Goal: Task Accomplishment & Management: Complete application form

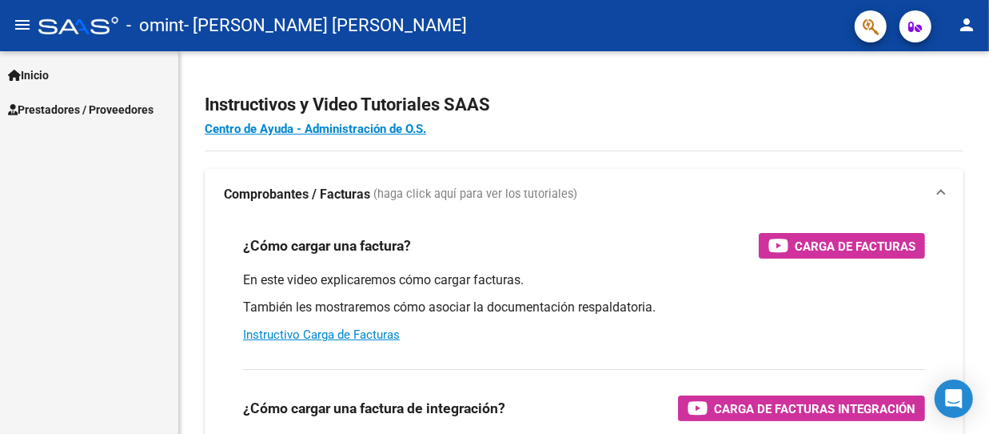
click at [107, 115] on span "Prestadores / Proveedores" at bounding box center [81, 110] width 146 height 18
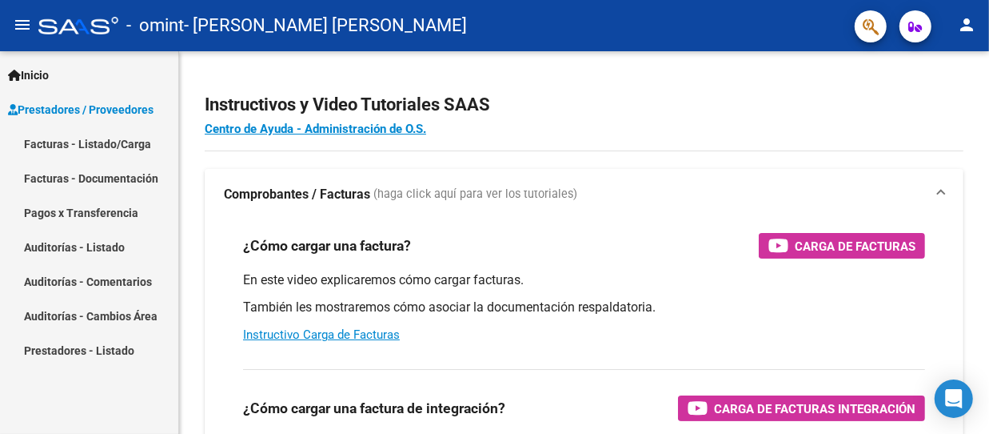
click at [111, 141] on link "Facturas - Listado/Carga" at bounding box center [89, 143] width 178 height 34
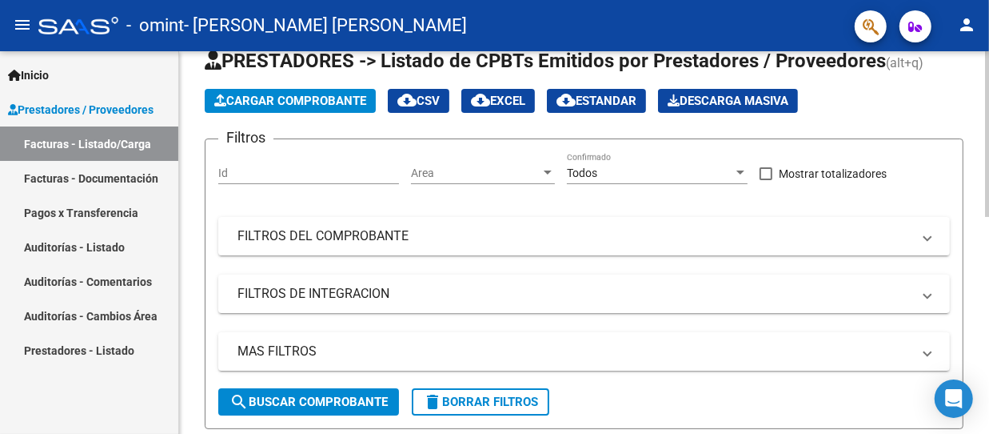
scroll to position [80, 0]
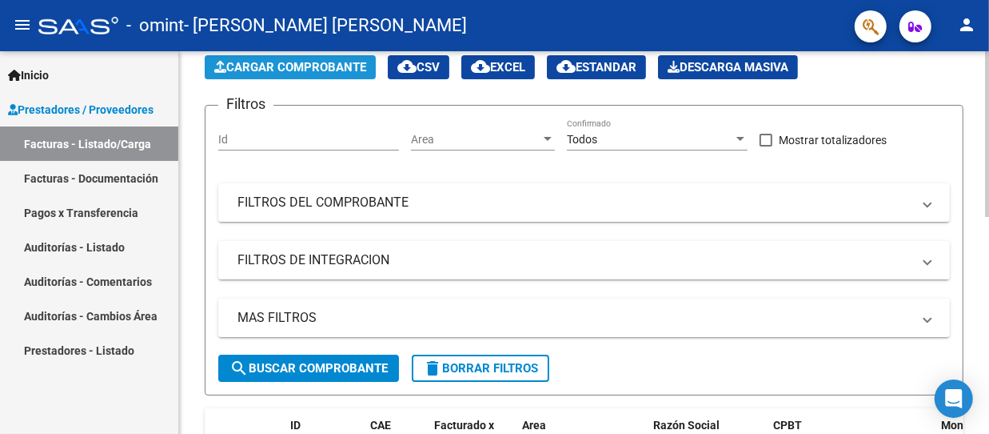
click at [317, 63] on span "Cargar Comprobante" at bounding box center [290, 67] width 152 height 14
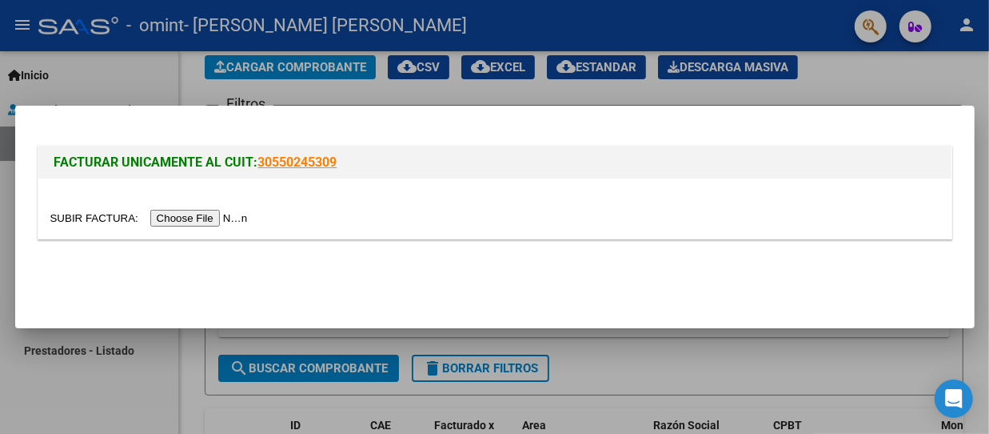
click at [221, 218] on input "file" at bounding box center [151, 218] width 202 height 17
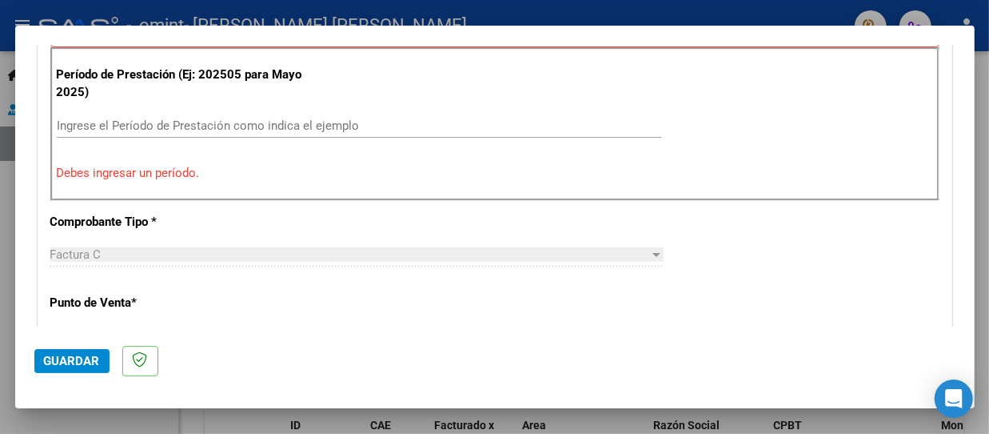
scroll to position [465, 0]
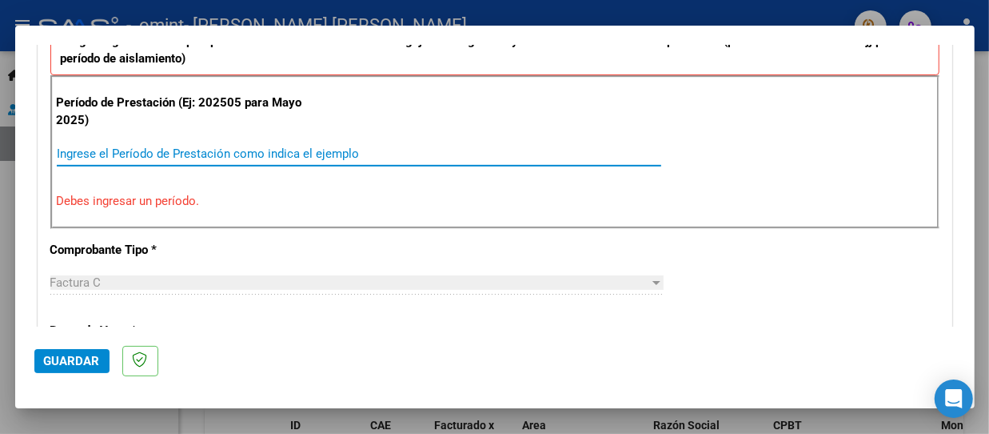
click at [258, 146] on input "Ingrese el Período de Prestación como indica el ejemplo" at bounding box center [359, 153] width 605 height 14
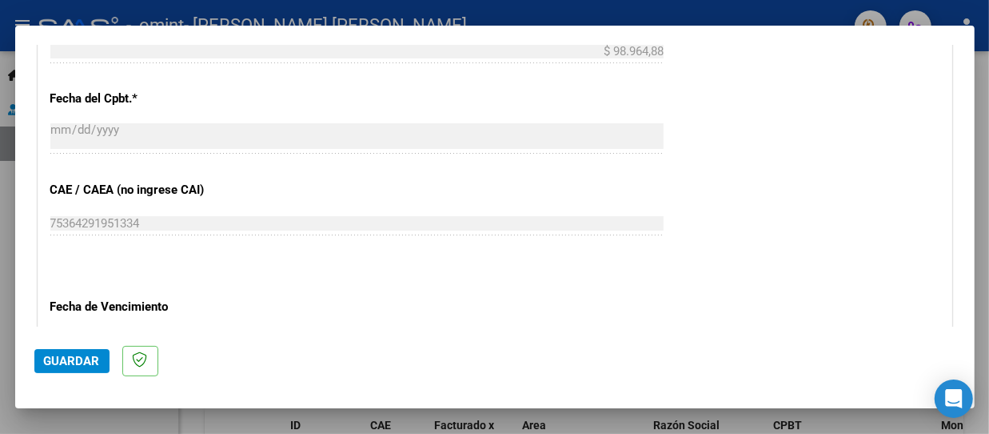
scroll to position [1173, 0]
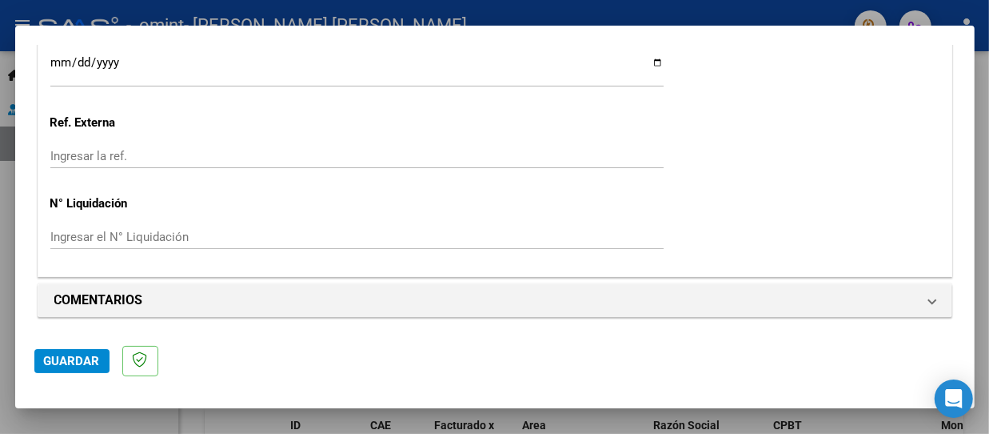
type input "202508"
click at [60, 366] on span "Guardar" at bounding box center [72, 361] width 56 height 14
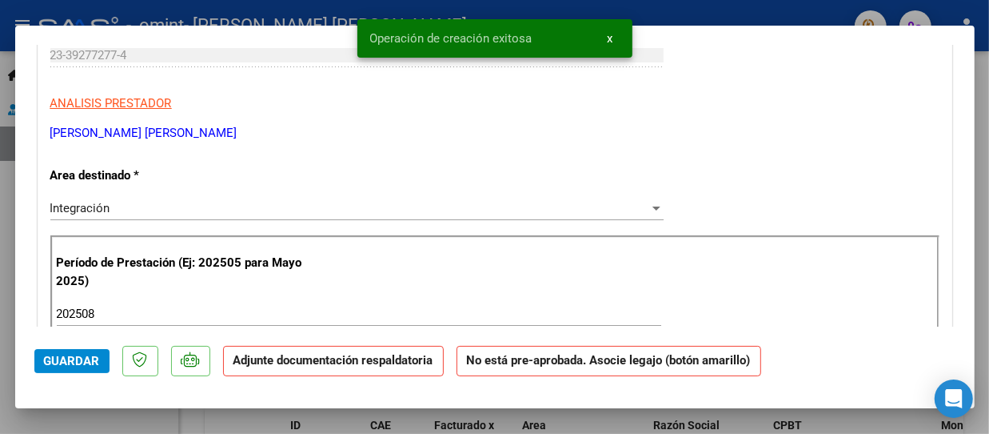
scroll to position [320, 0]
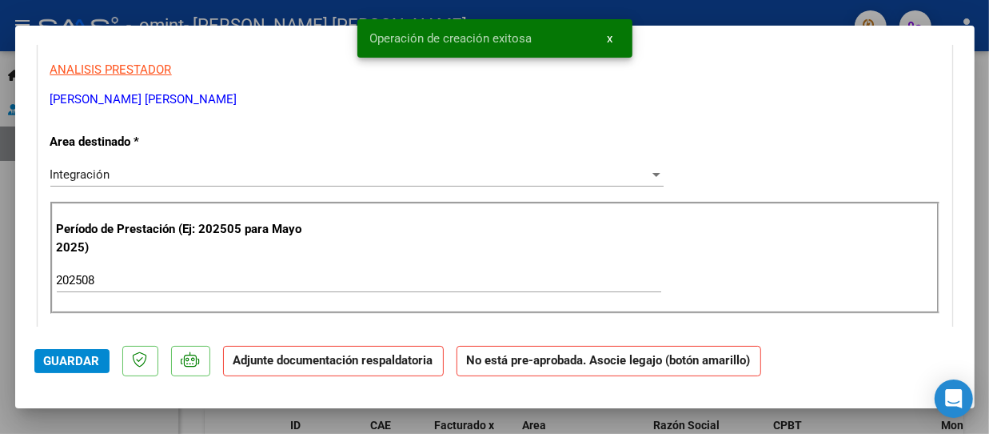
click at [383, 364] on strong "Adjunte documentación respaldatoria" at bounding box center [334, 360] width 200 height 14
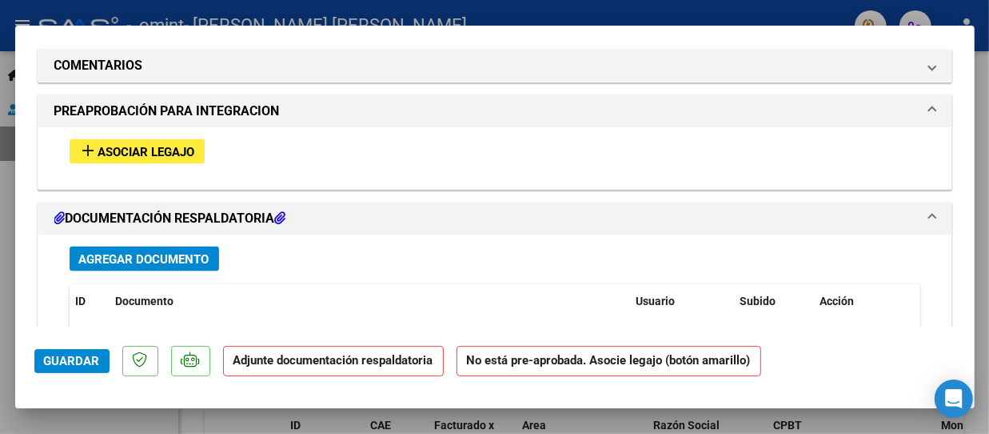
scroll to position [1440, 0]
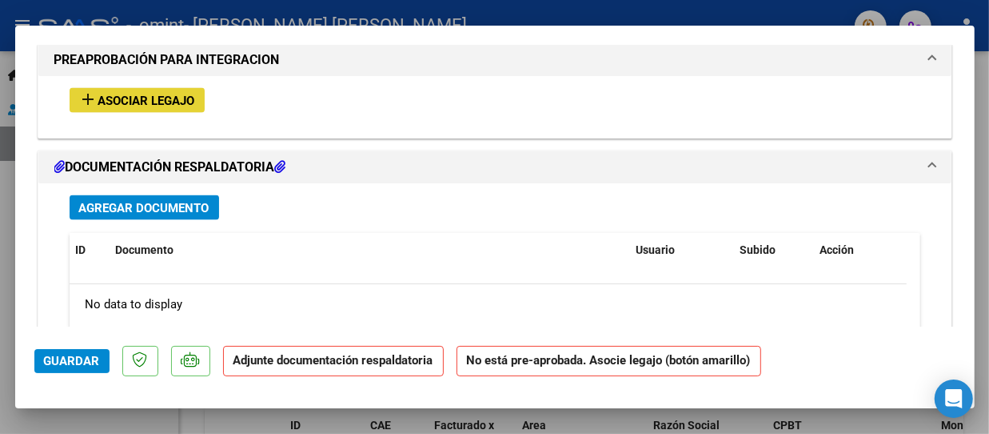
click at [190, 94] on span "Asociar Legajo" at bounding box center [146, 101] width 97 height 14
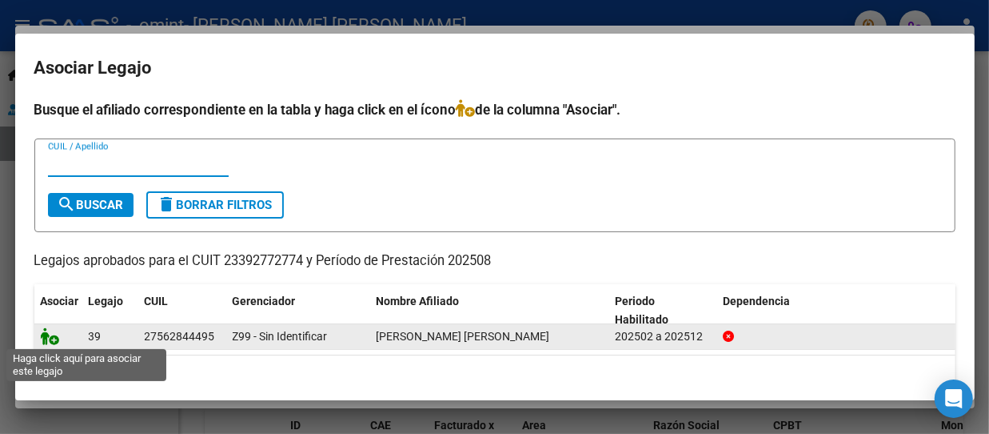
click at [56, 331] on icon at bounding box center [50, 336] width 19 height 18
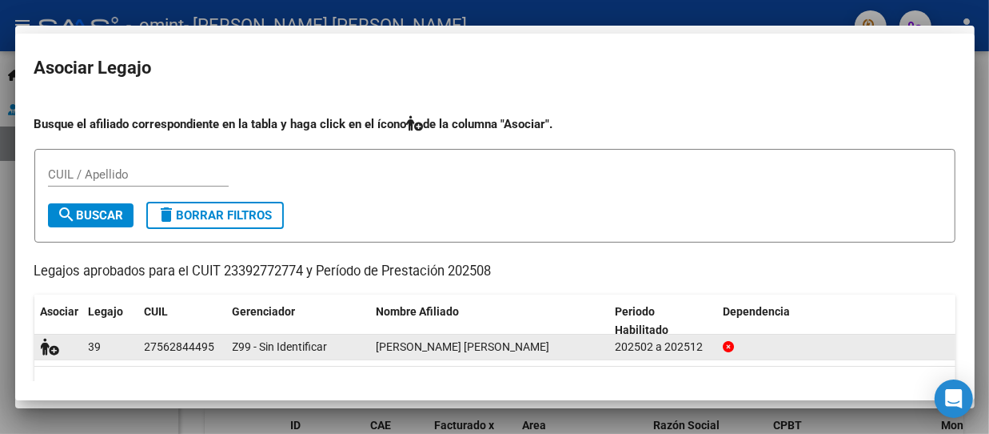
scroll to position [1481, 0]
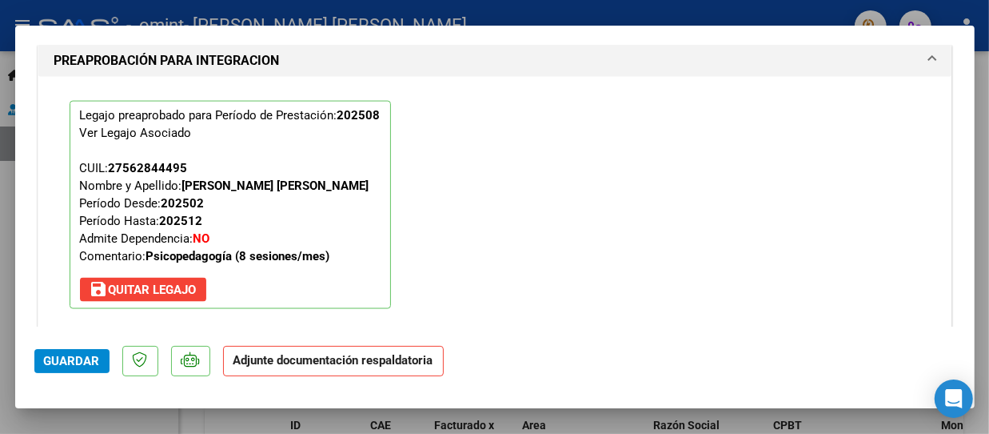
click at [61, 359] on span "Guardar" at bounding box center [72, 361] width 56 height 14
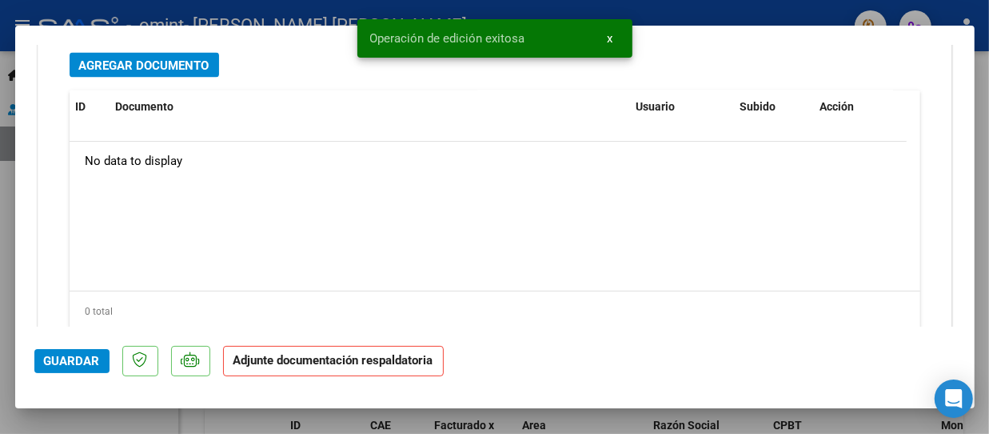
scroll to position [1804, 0]
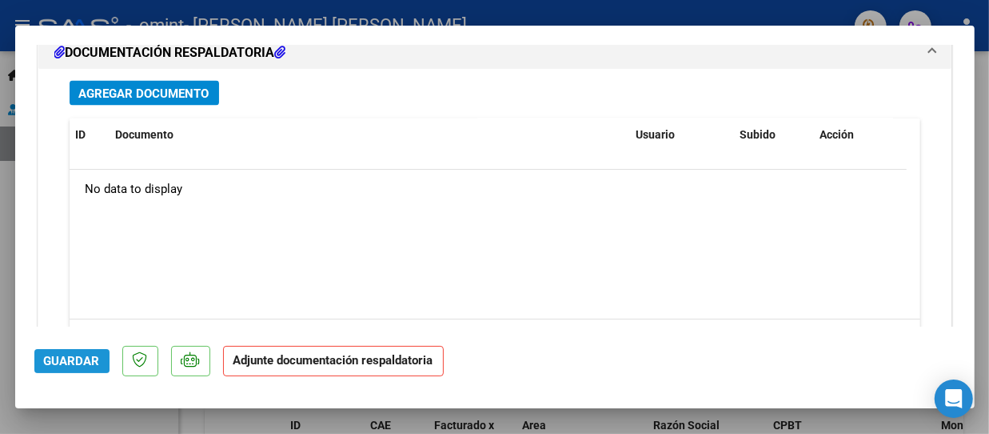
click at [101, 365] on button "Guardar" at bounding box center [71, 361] width 75 height 24
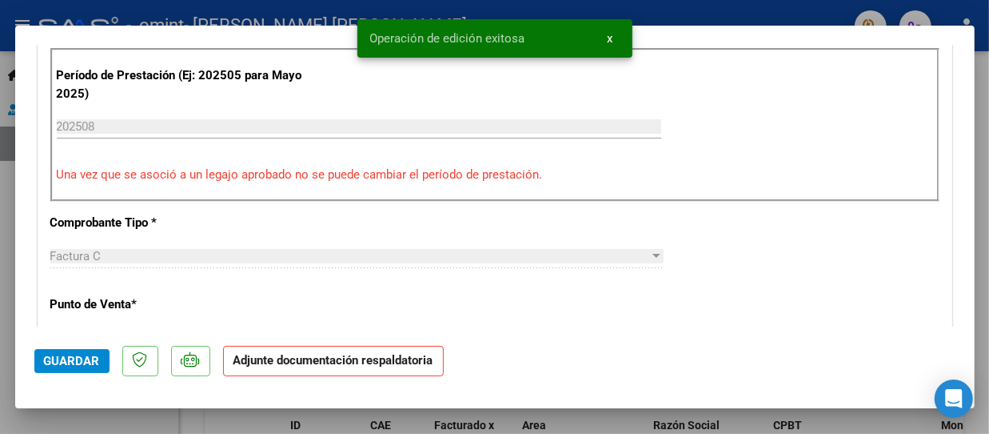
scroll to position [0, 0]
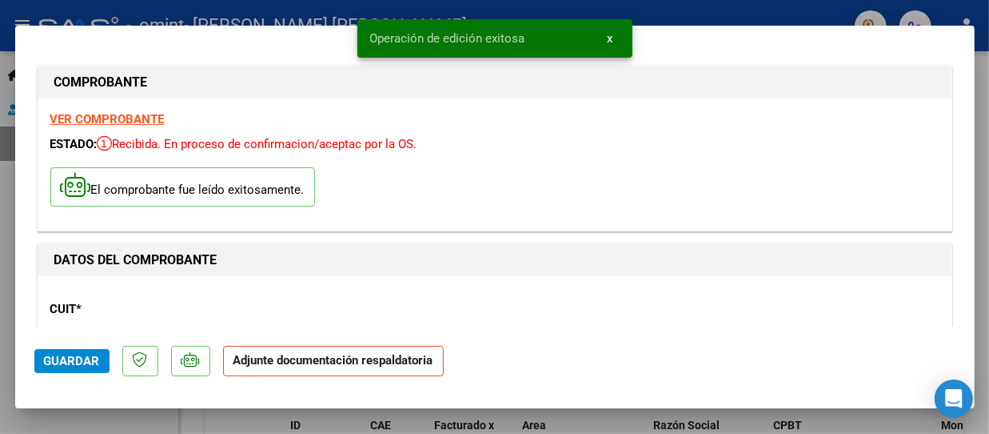
click at [610, 37] on span "x" at bounding box center [611, 38] width 6 height 14
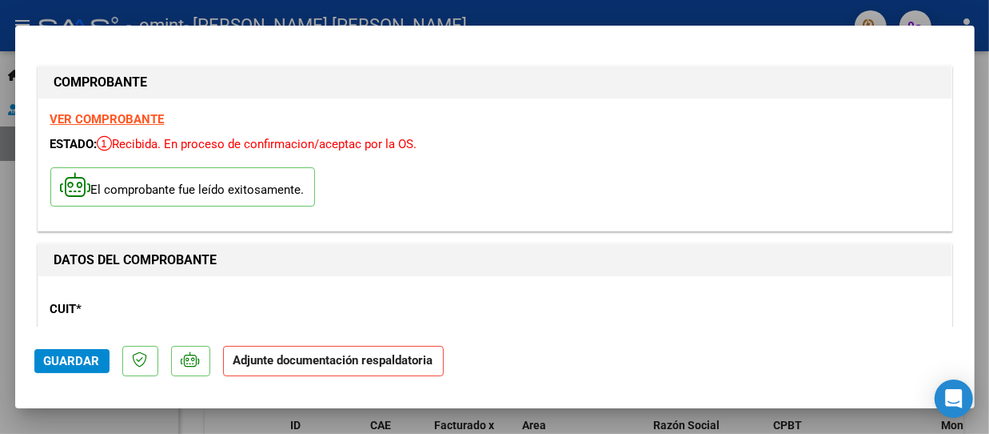
click at [609, 14] on div at bounding box center [494, 217] width 989 height 434
type input "$ 0,00"
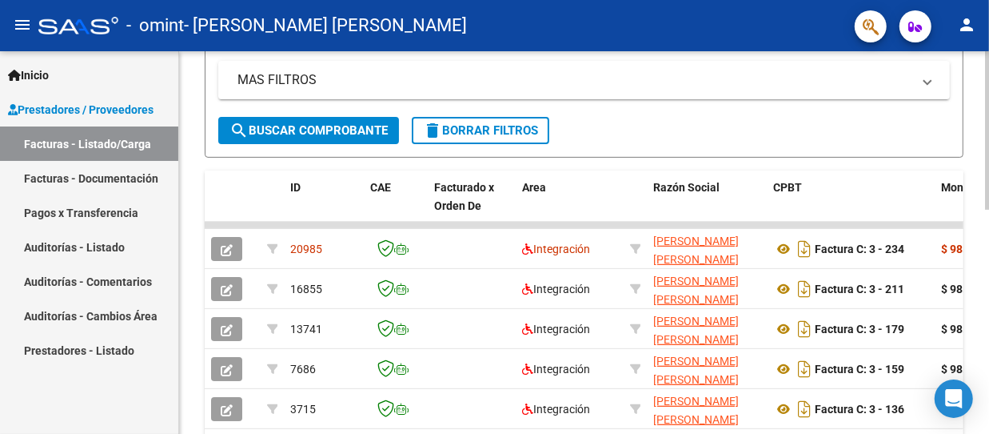
scroll to position [320, 0]
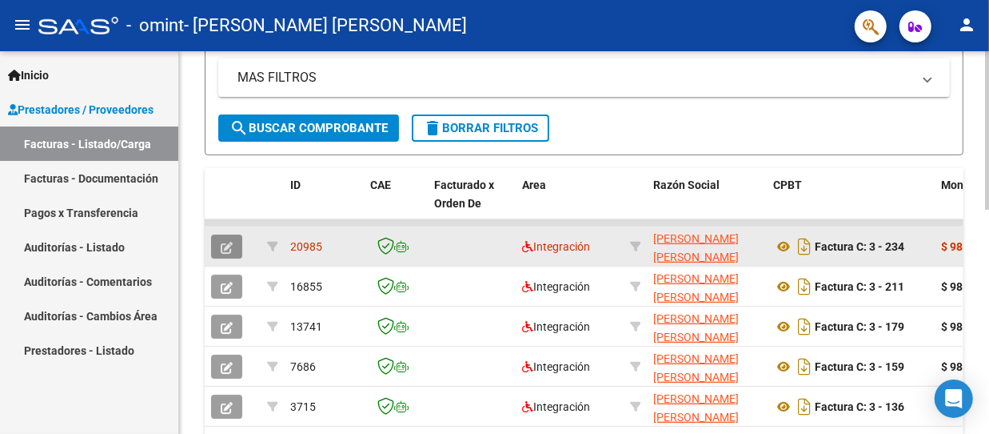
click at [234, 245] on button "button" at bounding box center [226, 246] width 31 height 24
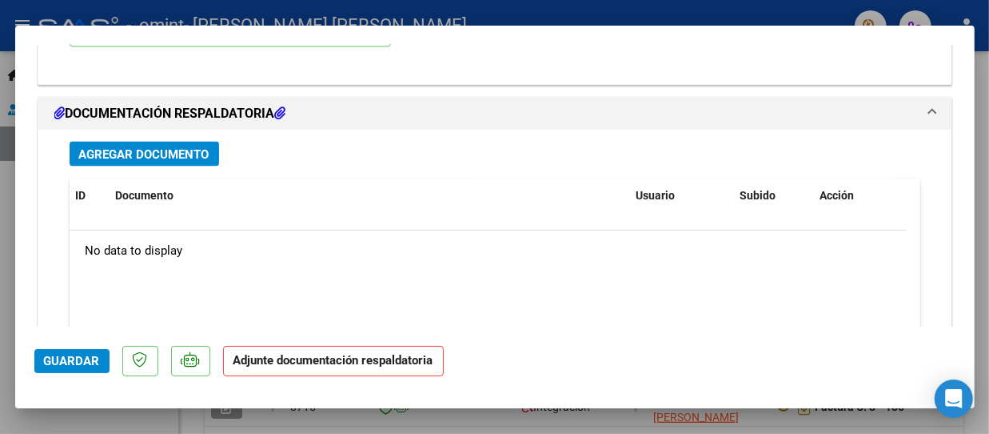
scroll to position [1760, 0]
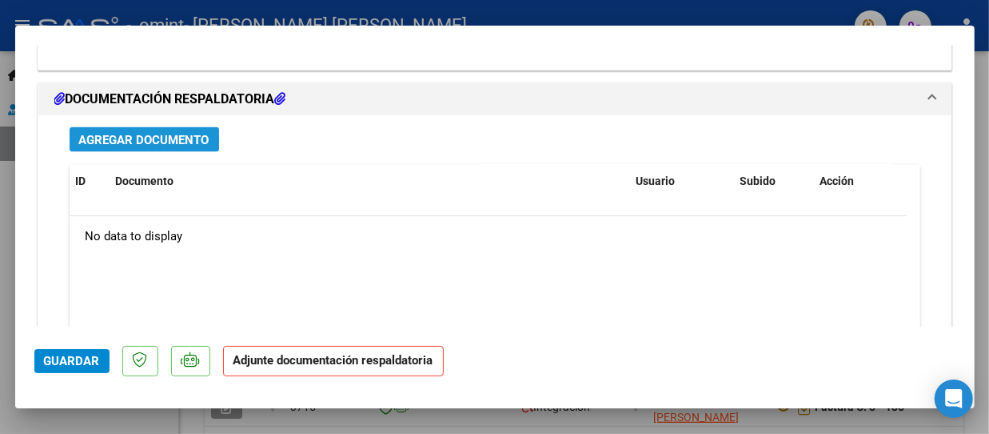
click at [152, 144] on span "Agregar Documento" at bounding box center [144, 140] width 130 height 14
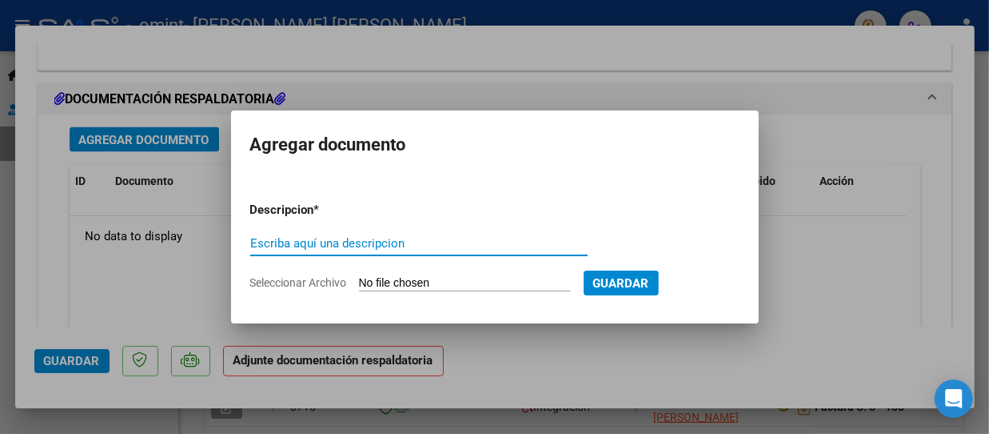
click at [432, 282] on input "Seleccionar Archivo" at bounding box center [465, 283] width 212 height 15
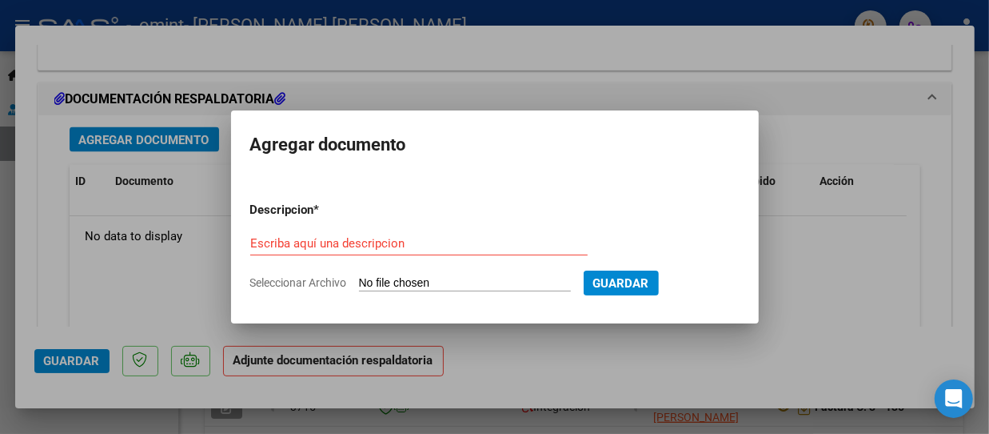
type input "C:\fakepath\PA [PERSON_NAME].pdf"
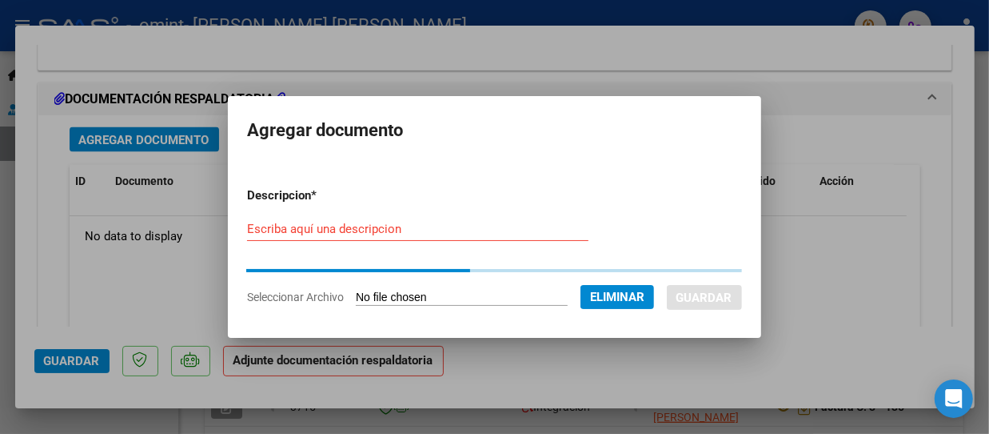
click at [364, 228] on input "Escriba aquí una descripcion" at bounding box center [418, 229] width 342 height 14
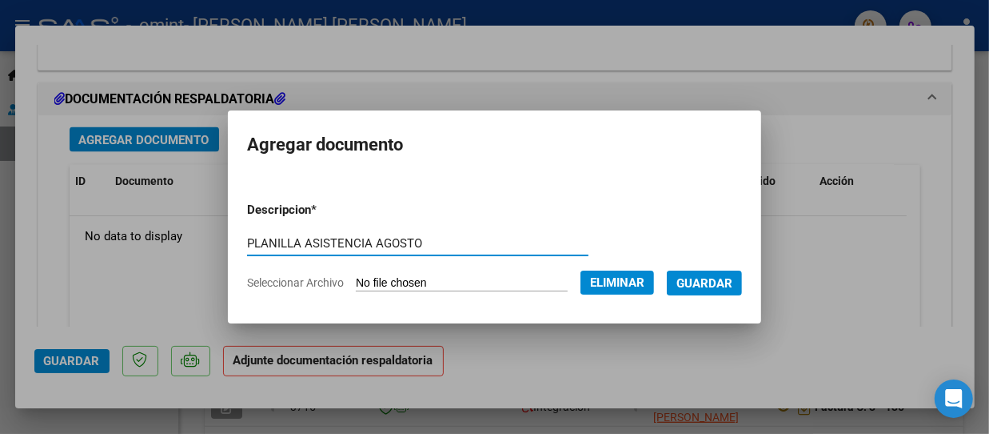
type input "PLANILLA ASISTENCIA AGOSTO"
click at [742, 282] on button "Guardar" at bounding box center [704, 282] width 75 height 25
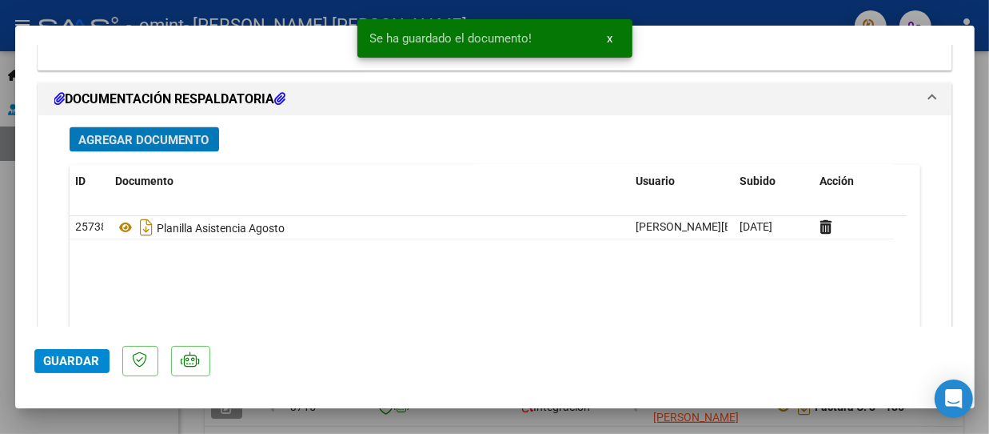
click at [56, 367] on button "Guardar" at bounding box center [71, 361] width 75 height 24
click at [820, 10] on div at bounding box center [494, 217] width 989 height 434
type input "$ 0,00"
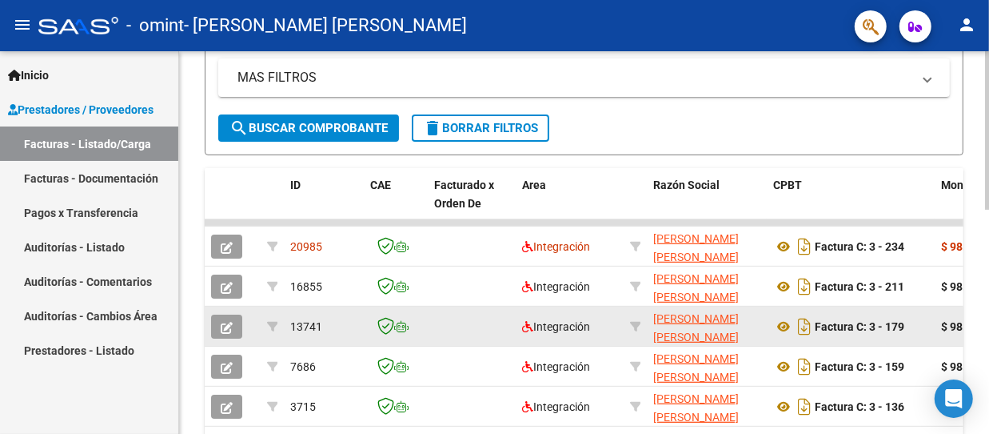
scroll to position [21, 0]
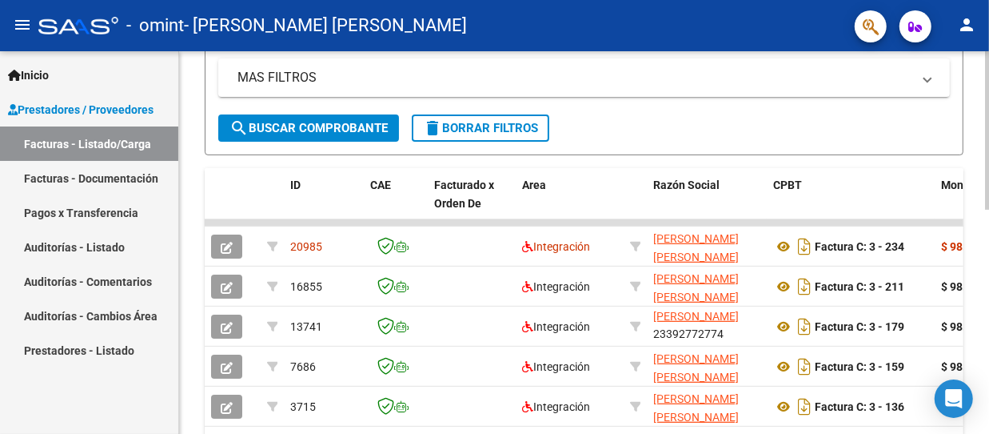
drag, startPoint x: 512, startPoint y: 240, endPoint x: 988, endPoint y: 240, distance: 475.9
click at [988, 240] on div "Video tutorial PRESTADORES -> Listado de CPBTs Emitidos por Prestadores / Prove…" at bounding box center [586, 187] width 814 height 912
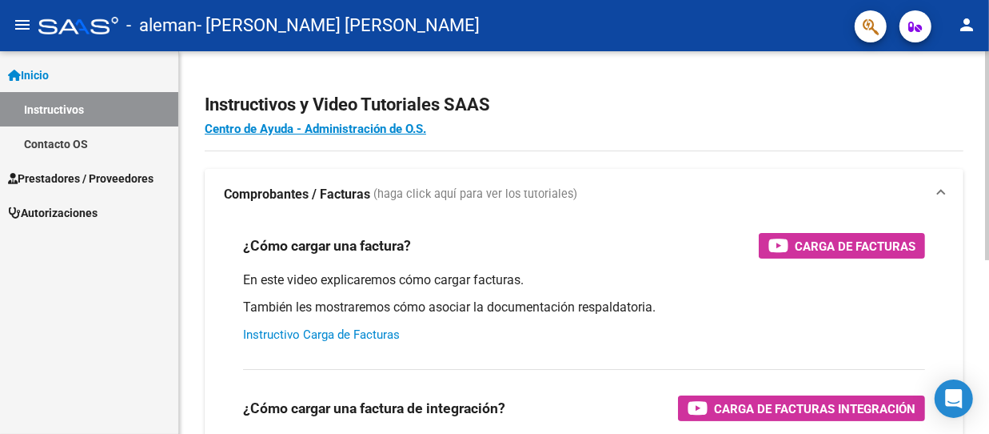
scroll to position [80, 0]
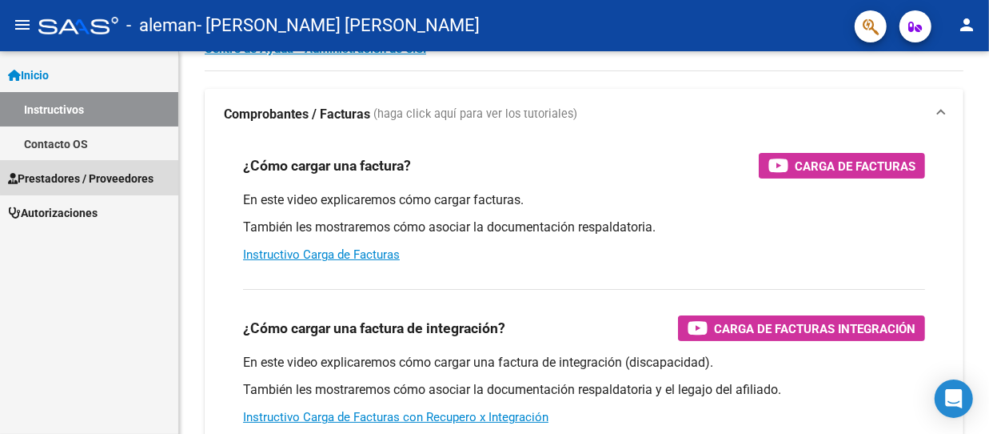
click at [104, 167] on link "Prestadores / Proveedores" at bounding box center [89, 178] width 178 height 34
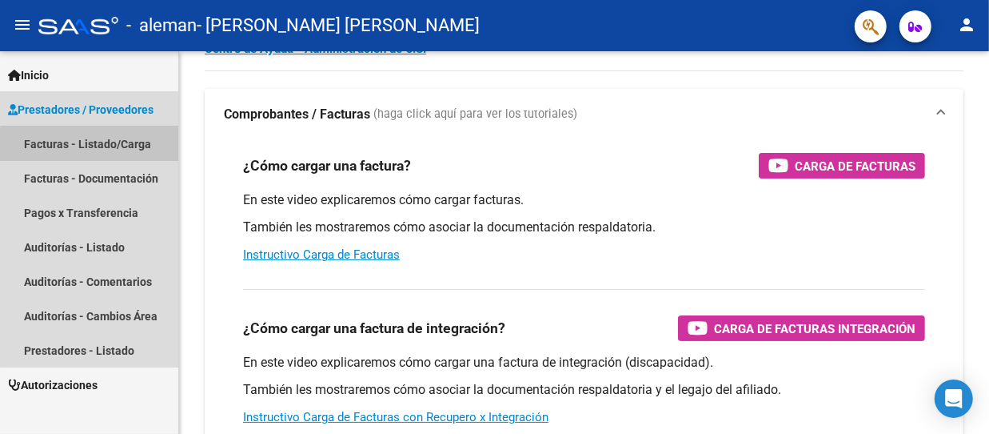
click at [101, 146] on link "Facturas - Listado/Carga" at bounding box center [89, 143] width 178 height 34
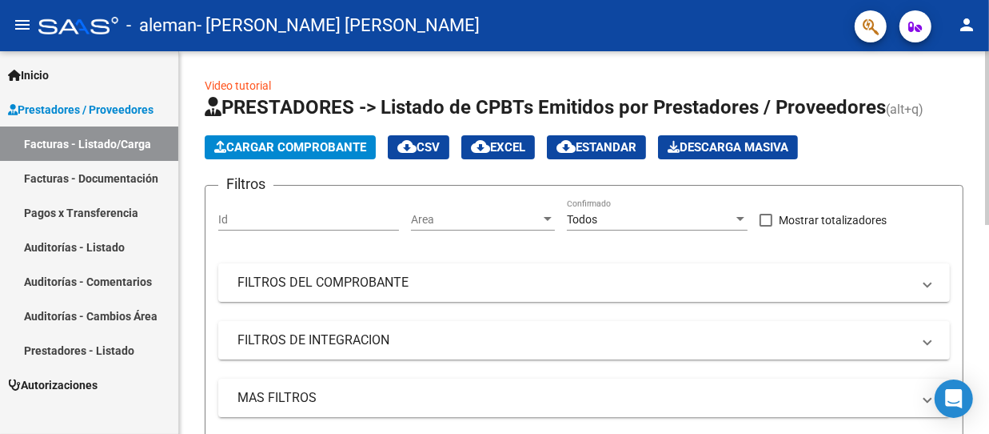
click at [260, 140] on span "Cargar Comprobante" at bounding box center [290, 147] width 152 height 14
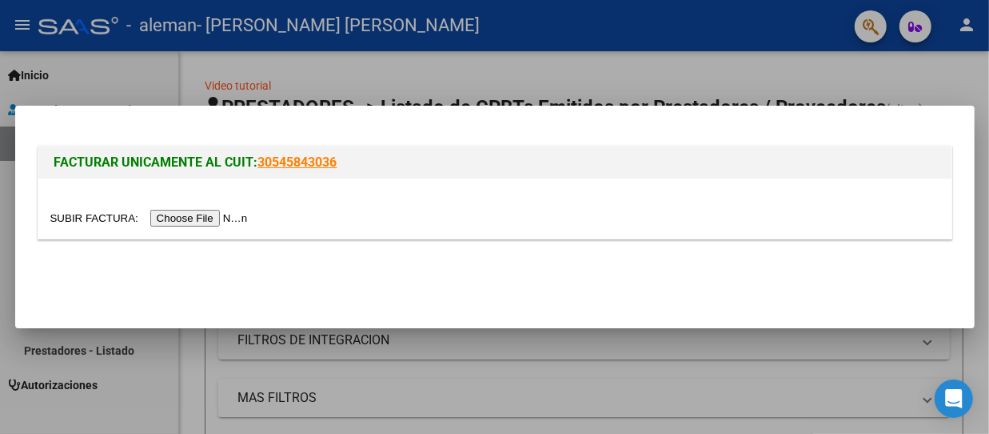
click at [238, 210] on input "file" at bounding box center [151, 218] width 202 height 17
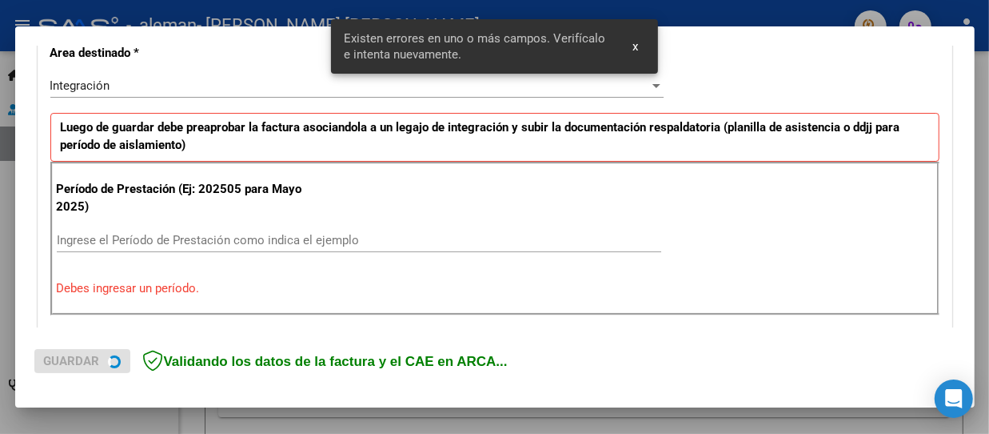
scroll to position [385, 0]
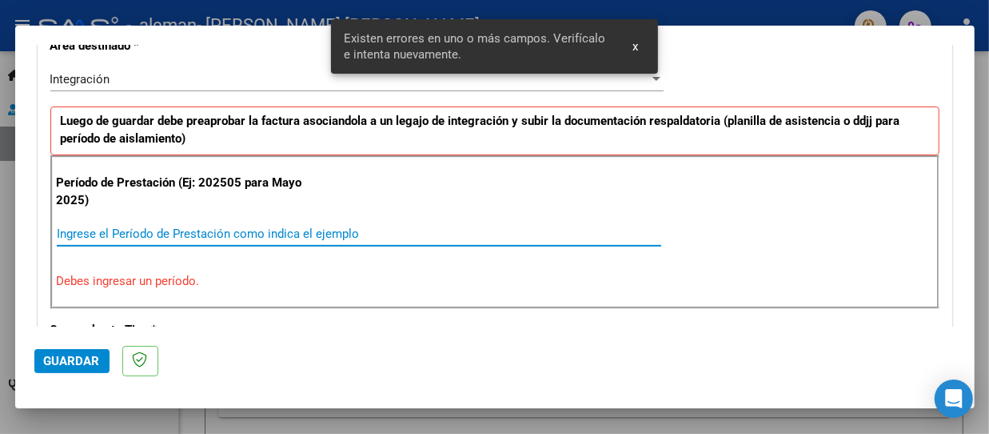
click at [245, 232] on input "Ingrese el Período de Prestación como indica el ejemplo" at bounding box center [359, 233] width 605 height 14
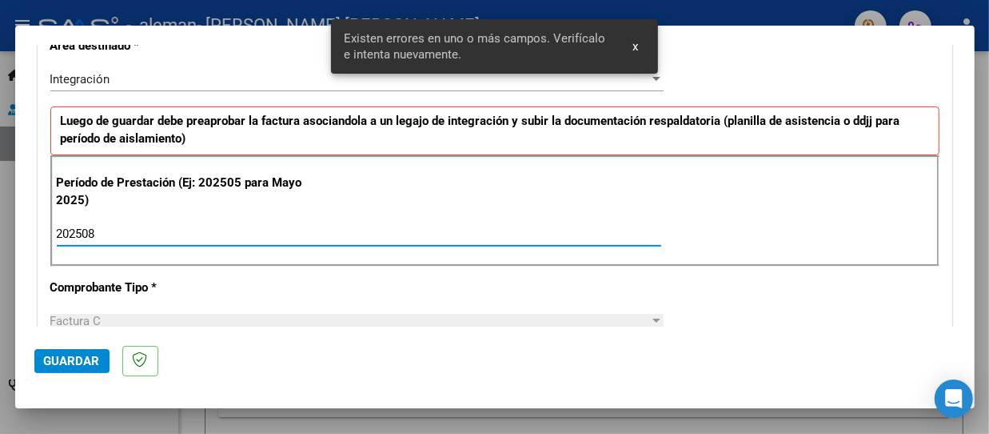
type input "202508"
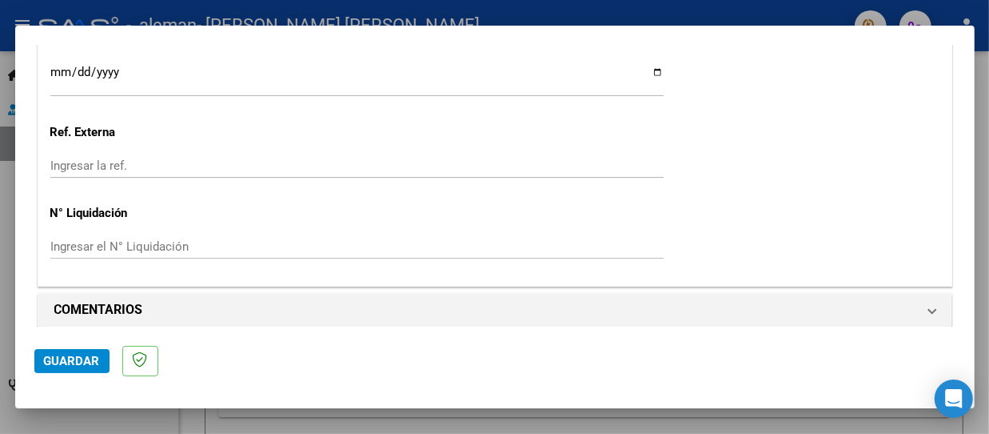
scroll to position [1173, 0]
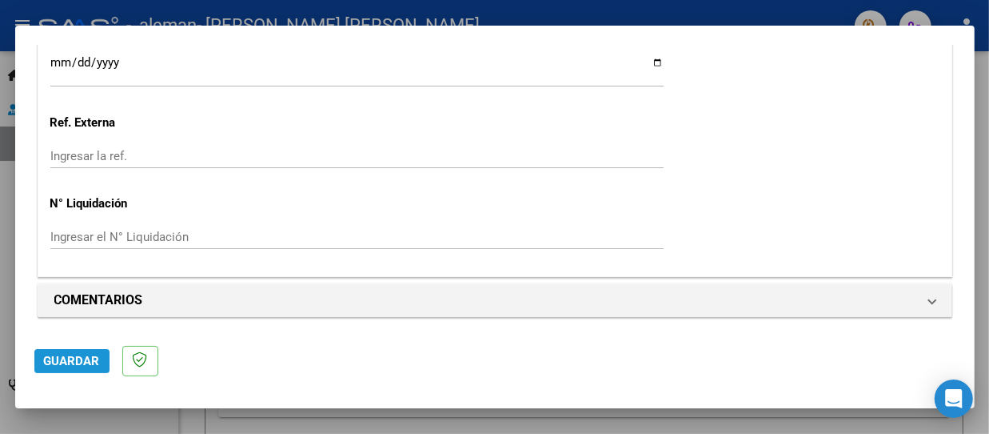
click at [90, 355] on span "Guardar" at bounding box center [72, 361] width 56 height 14
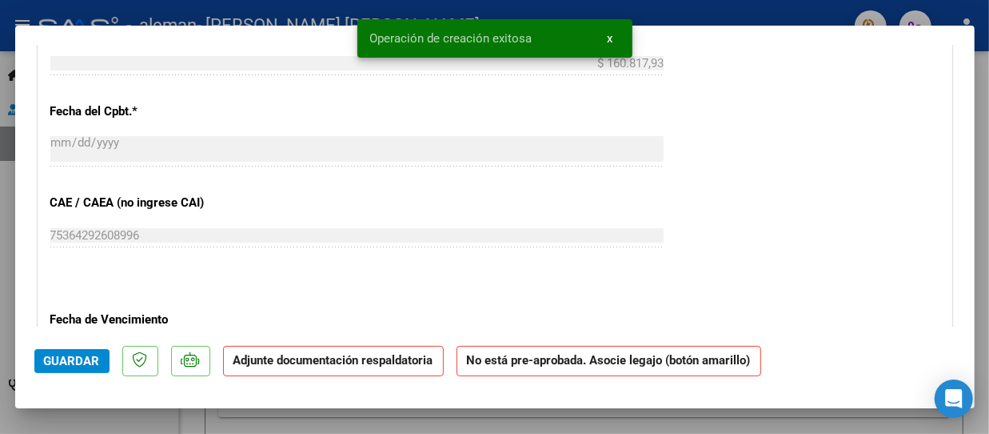
scroll to position [880, 0]
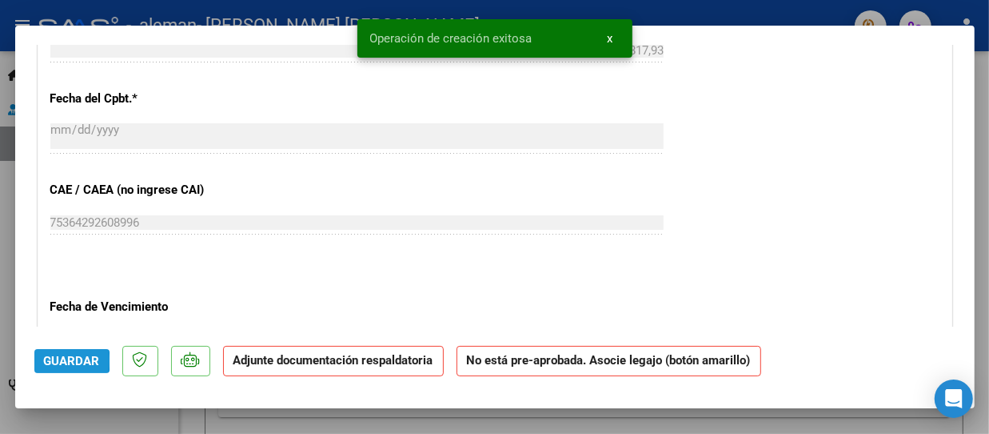
click at [58, 361] on span "Guardar" at bounding box center [72, 361] width 56 height 14
click at [801, 7] on div at bounding box center [494, 217] width 989 height 434
type input "$ 0,00"
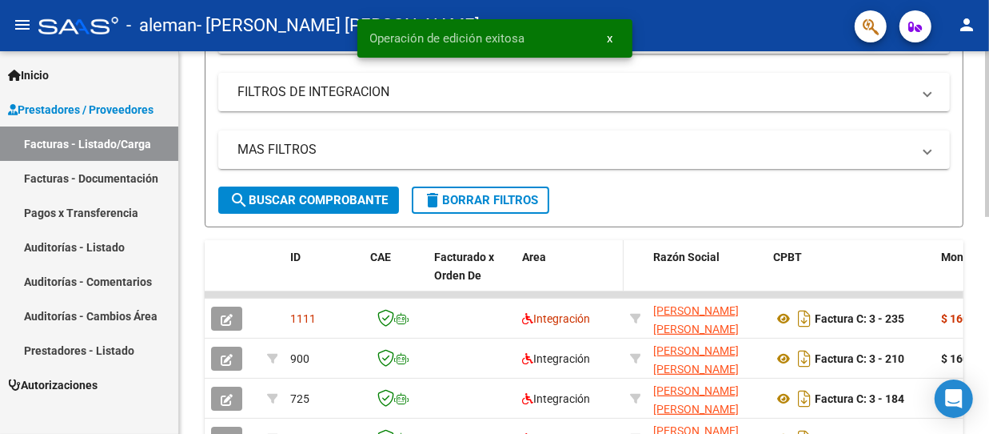
scroll to position [320, 0]
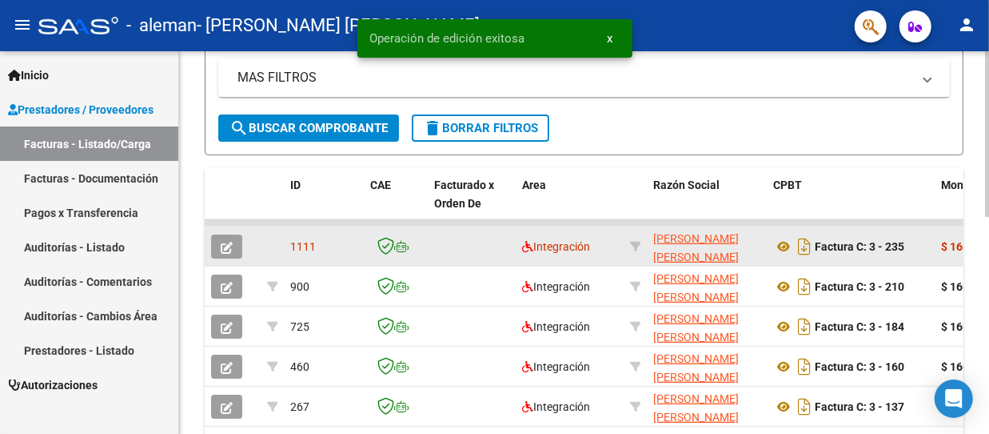
click at [238, 238] on button "button" at bounding box center [226, 246] width 31 height 24
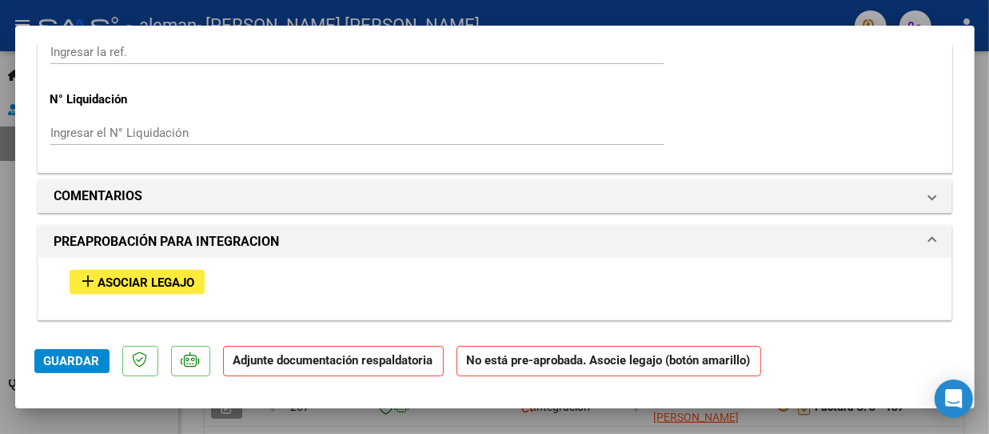
scroll to position [1360, 0]
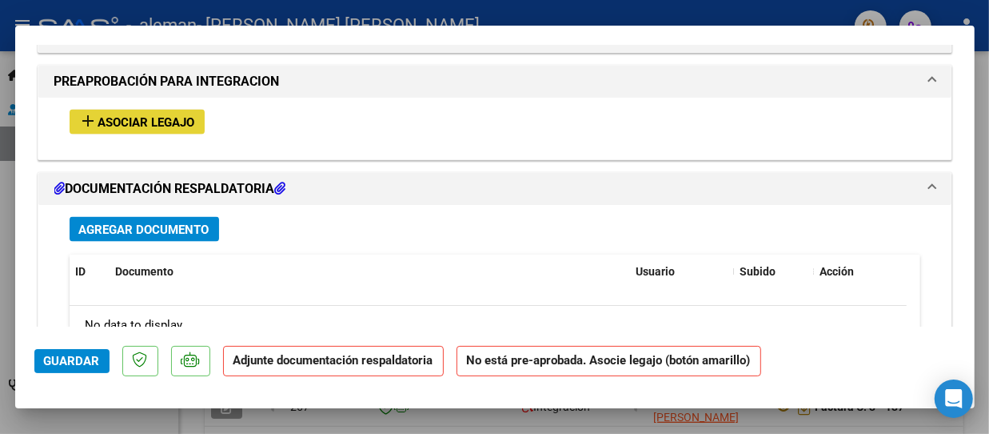
click at [158, 115] on span "Asociar Legajo" at bounding box center [146, 122] width 97 height 14
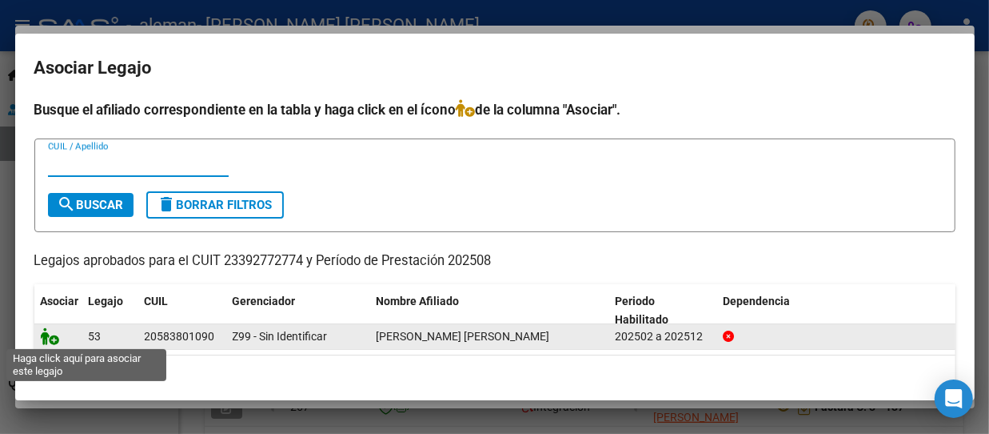
click at [53, 335] on icon at bounding box center [50, 336] width 19 height 18
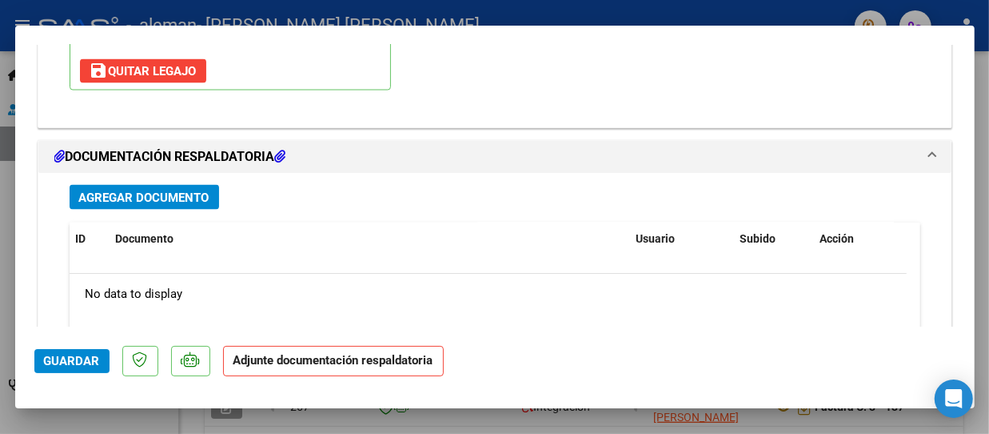
scroll to position [1720, 0]
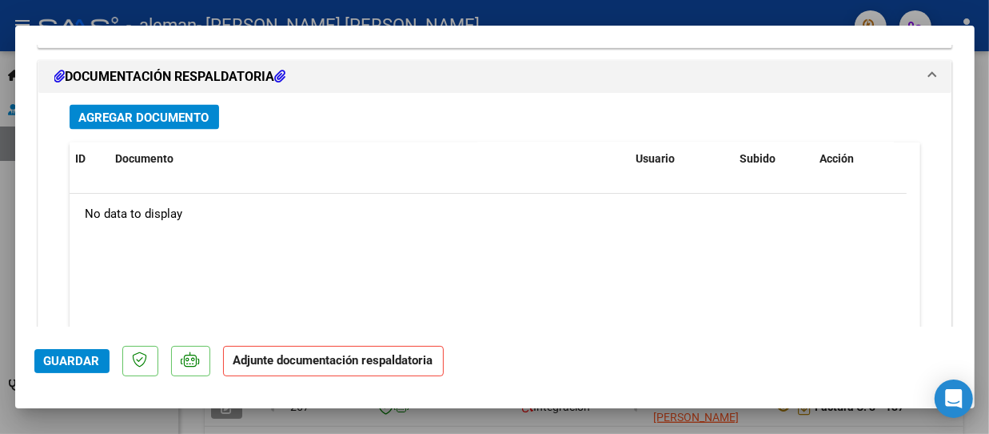
click at [150, 123] on button "Agregar Documento" at bounding box center [145, 117] width 150 height 25
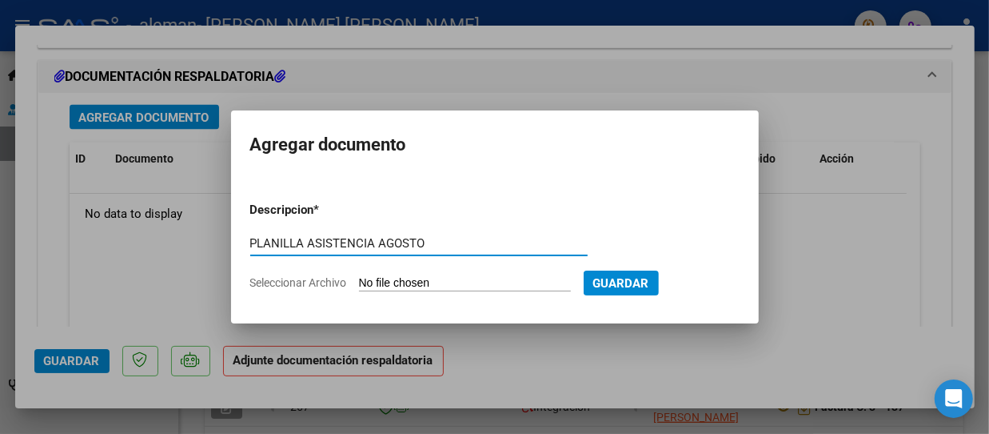
type input "PLANILLA ASISTENCIA AGOSTO"
click at [487, 283] on input "Seleccionar Archivo" at bounding box center [465, 283] width 212 height 15
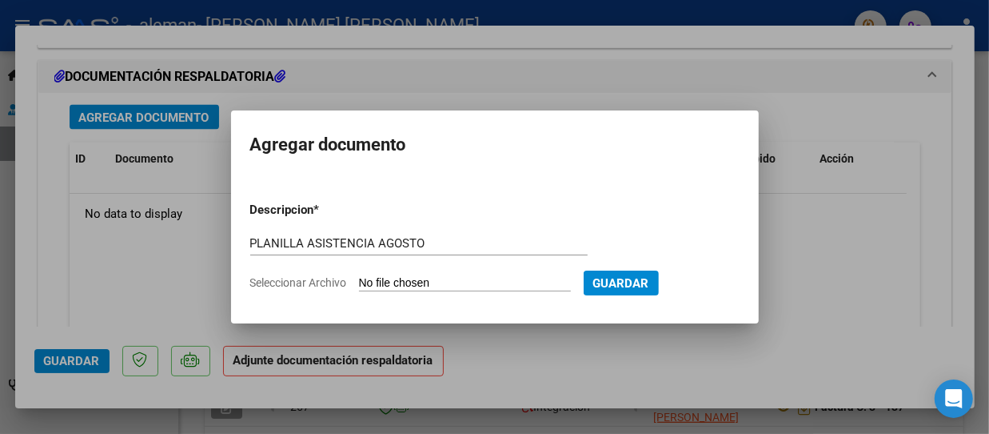
type input "C:\fakepath\PA VALENTINO TRILLO (3).pdf"
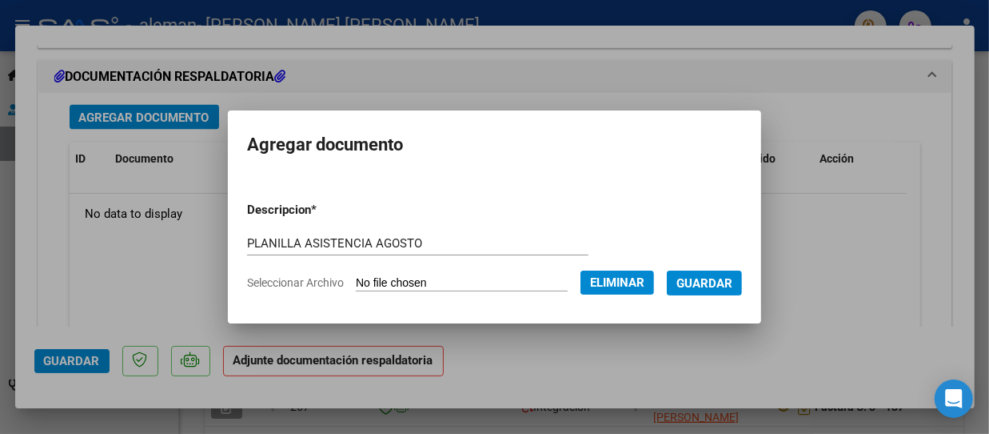
click at [733, 280] on span "Guardar" at bounding box center [705, 283] width 56 height 14
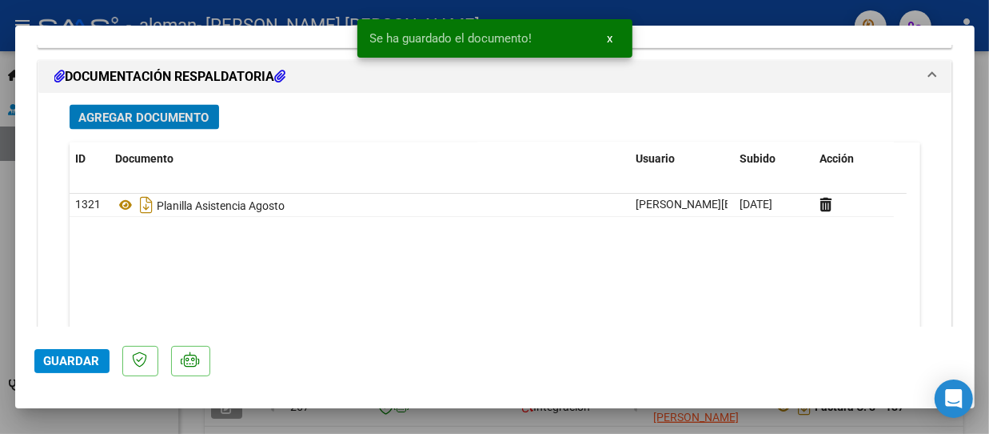
click at [83, 362] on span "Guardar" at bounding box center [72, 361] width 56 height 14
click at [243, 2] on div at bounding box center [494, 217] width 989 height 434
type input "$ 0,00"
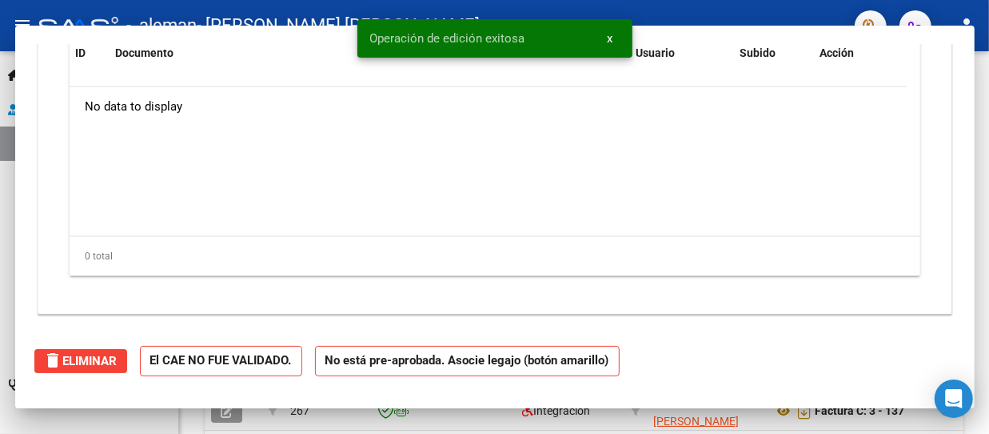
scroll to position [0, 0]
